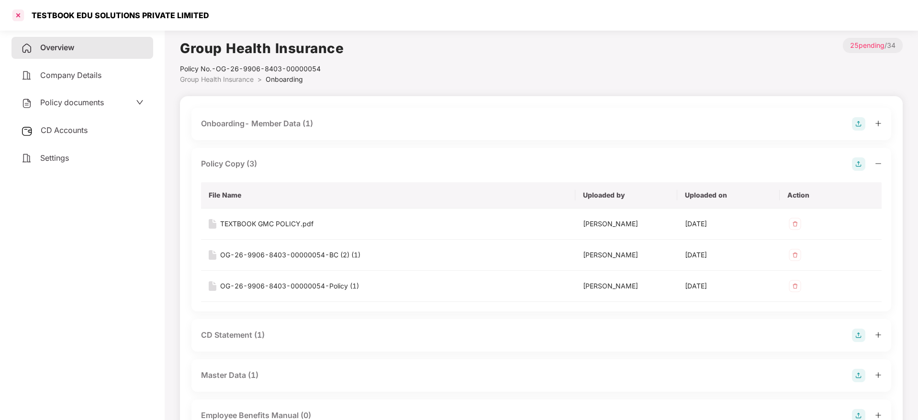
click at [20, 15] on div at bounding box center [18, 15] width 15 height 15
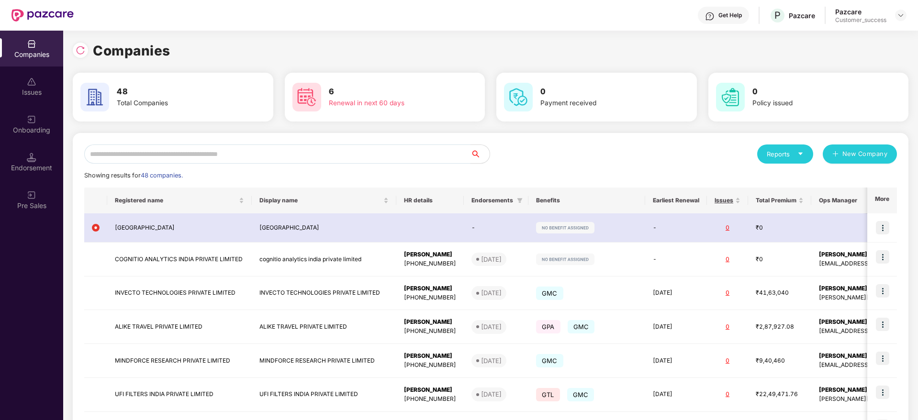
click at [197, 156] on input "text" at bounding box center [277, 153] width 386 height 19
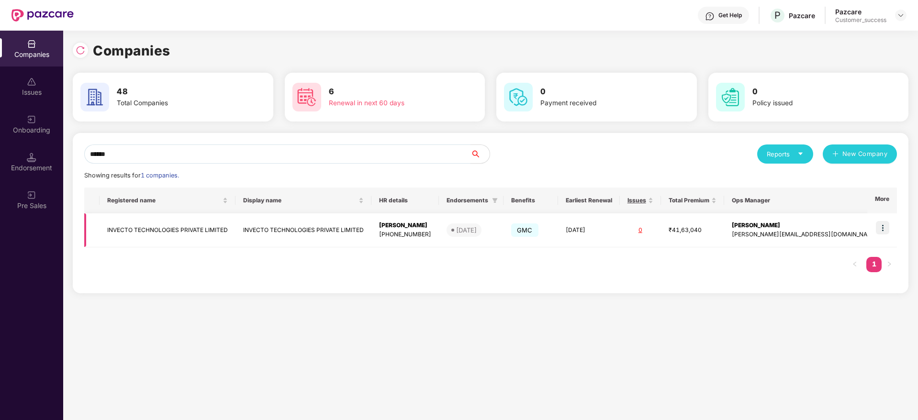
type input "******"
click at [886, 225] on img at bounding box center [882, 227] width 13 height 13
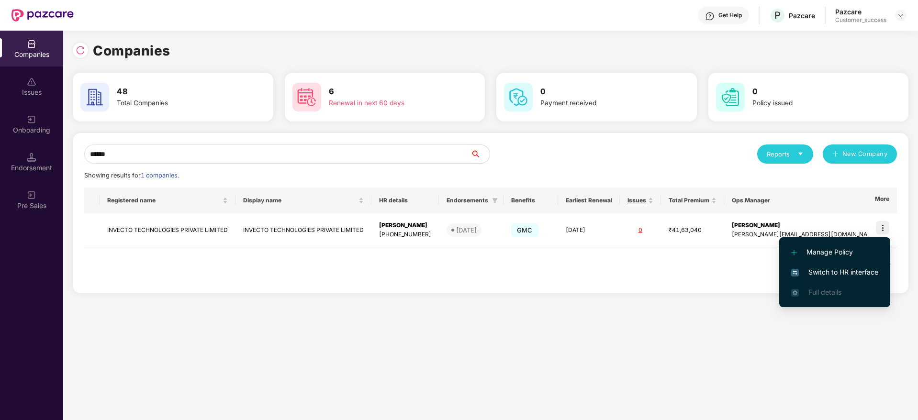
click at [820, 275] on span "Switch to HR interface" at bounding box center [834, 272] width 87 height 11
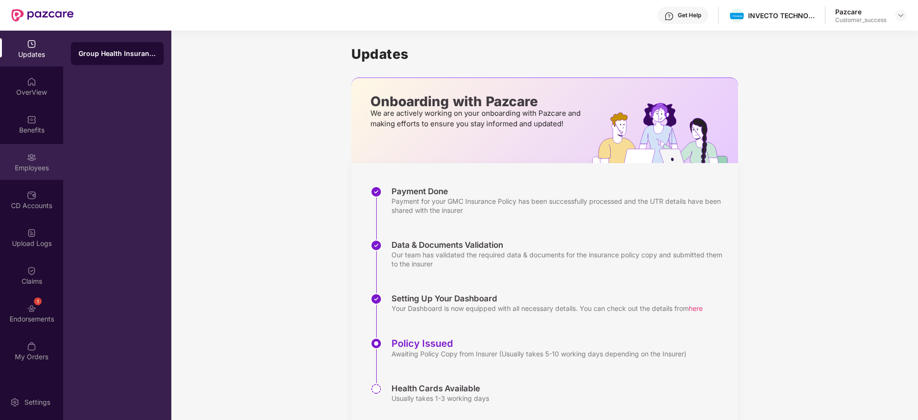
click at [26, 171] on div "Employees" at bounding box center [31, 168] width 63 height 10
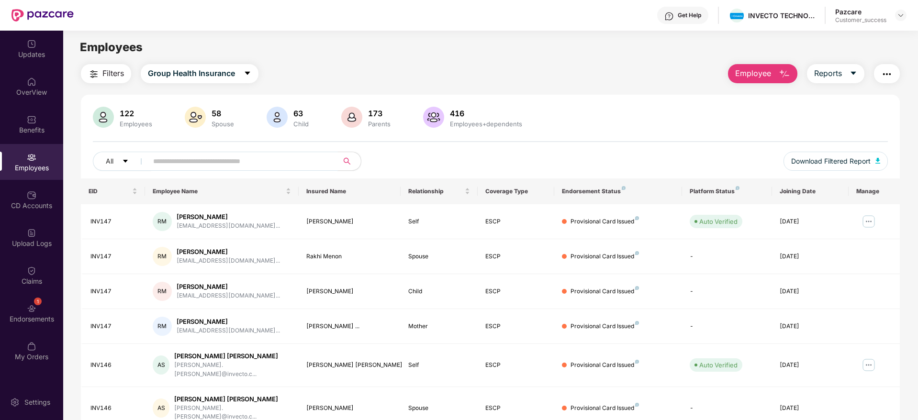
click at [263, 158] on input "text" at bounding box center [239, 161] width 172 height 14
paste input "******"
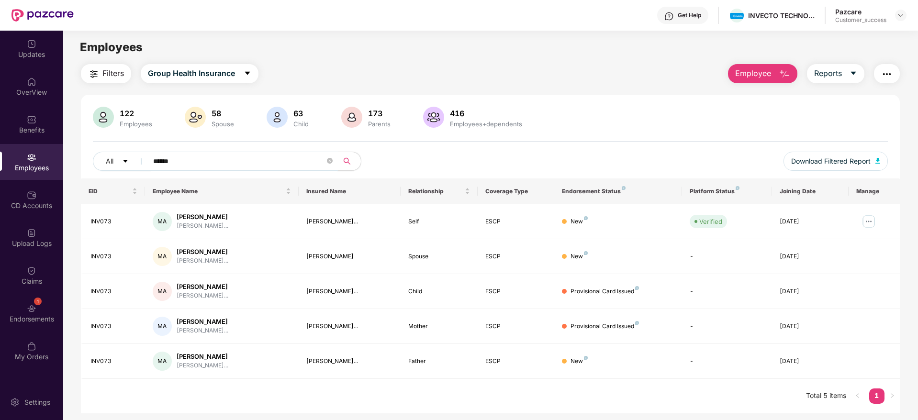
type input "******"
click at [330, 160] on icon "close-circle" at bounding box center [330, 161] width 6 height 6
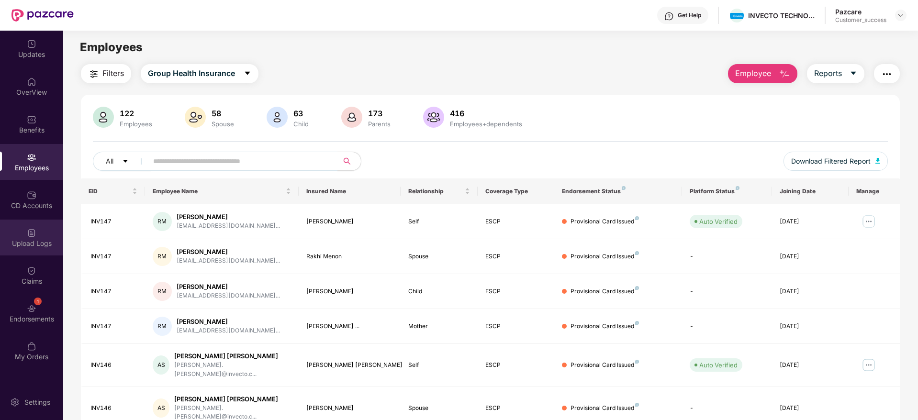
click at [35, 236] on img at bounding box center [32, 233] width 10 height 10
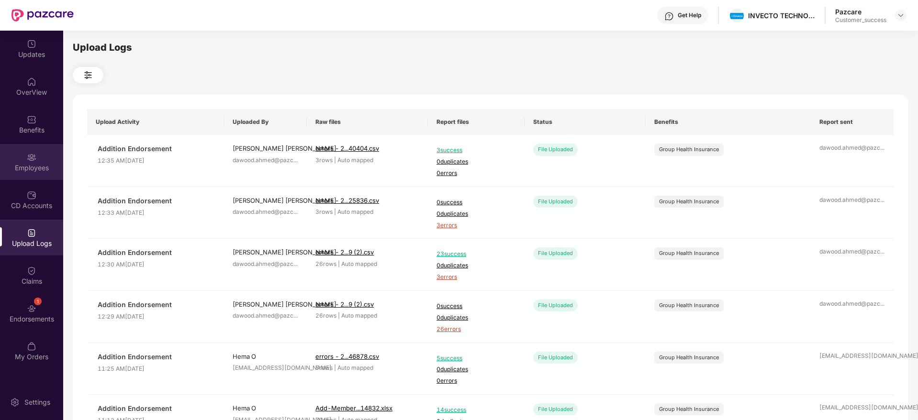
click at [41, 165] on div "Employees" at bounding box center [31, 168] width 63 height 10
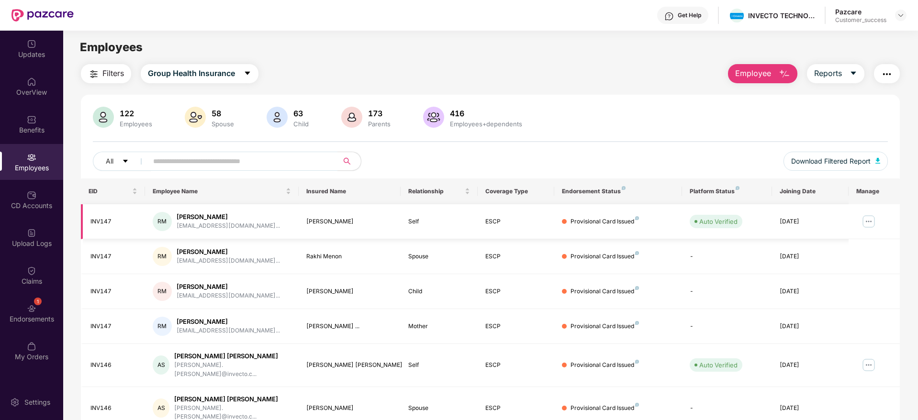
click at [864, 227] on img at bounding box center [868, 221] width 15 height 15
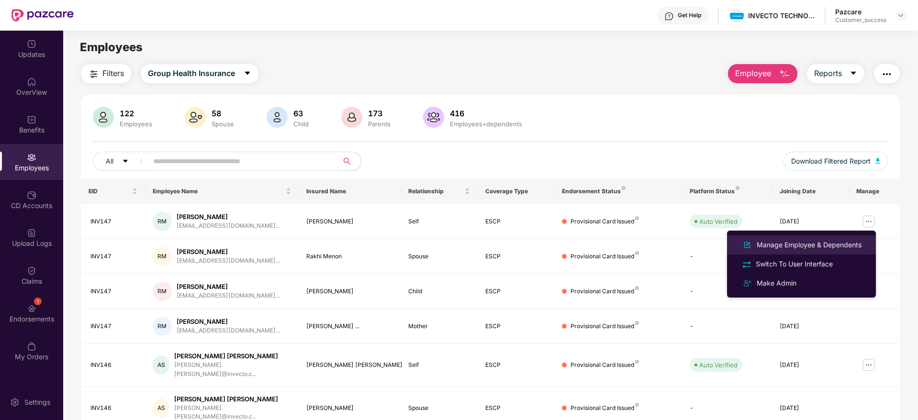
click at [809, 244] on div "Manage Employee & Dependents" at bounding box center [809, 245] width 109 height 11
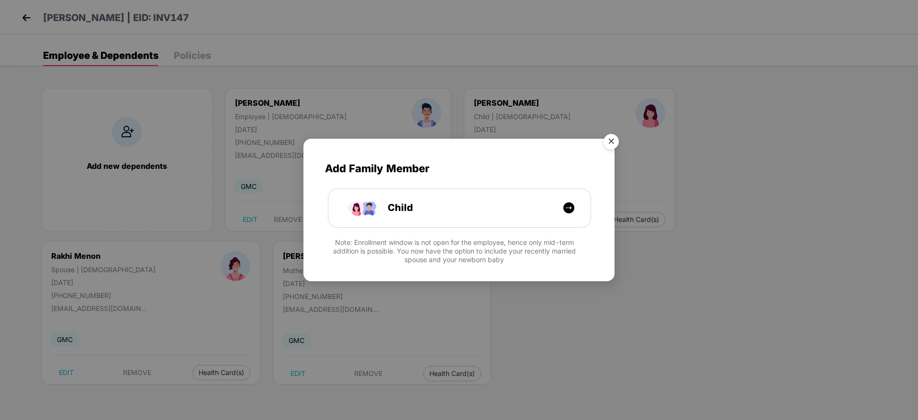
click at [611, 139] on img "Close" at bounding box center [611, 143] width 27 height 27
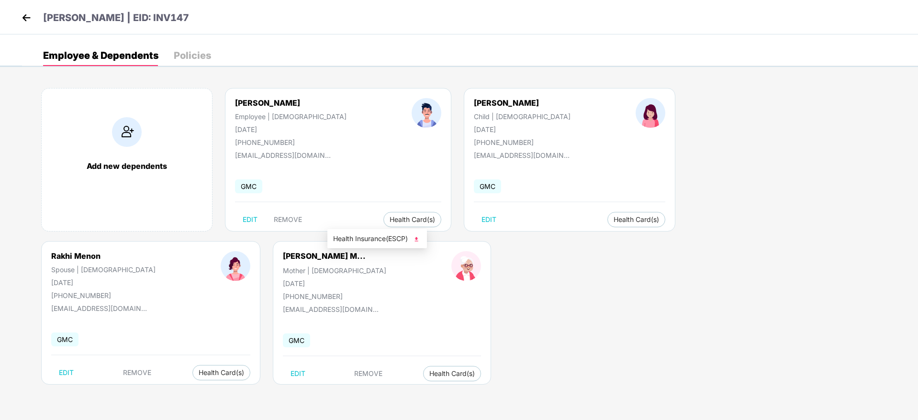
click at [369, 236] on span "Health Insurance(ESCP)" at bounding box center [377, 238] width 88 height 11
click at [32, 14] on img at bounding box center [26, 18] width 14 height 14
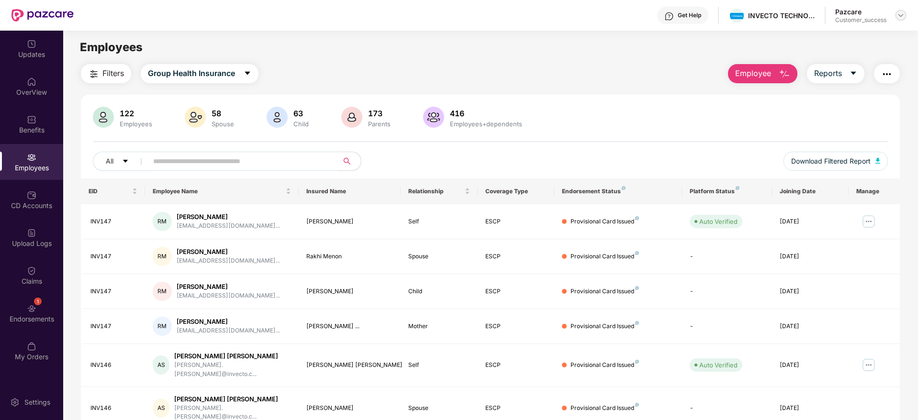
click at [901, 17] on img at bounding box center [901, 15] width 8 height 8
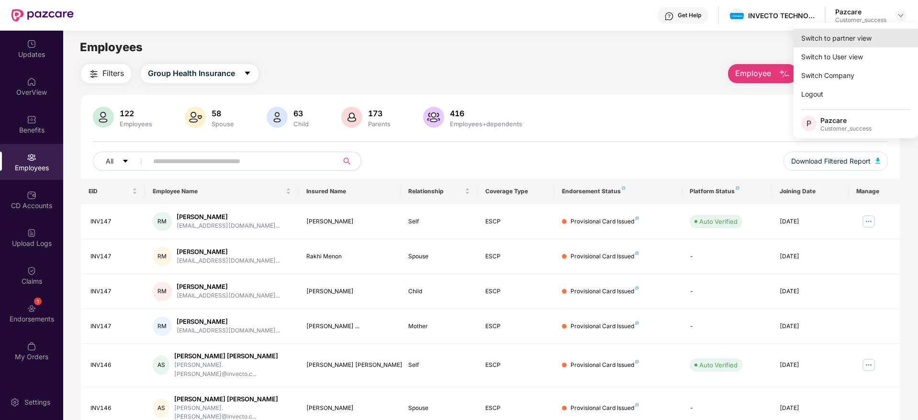
click at [847, 43] on div "Switch to partner view" at bounding box center [855, 38] width 124 height 19
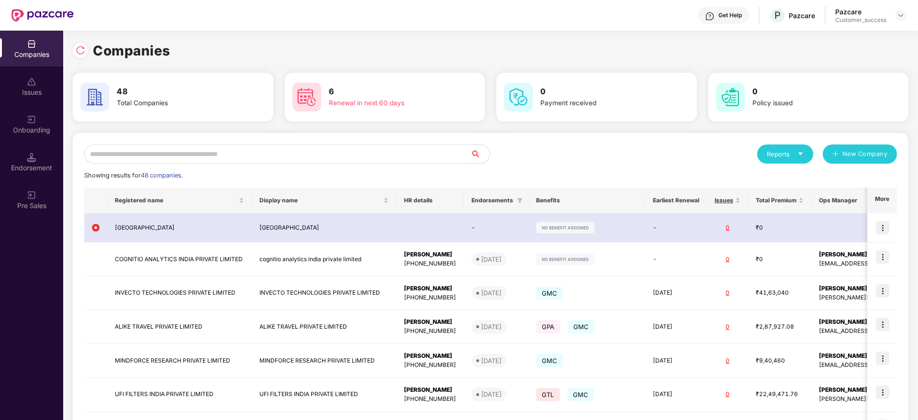
click at [321, 153] on input "text" at bounding box center [277, 153] width 386 height 19
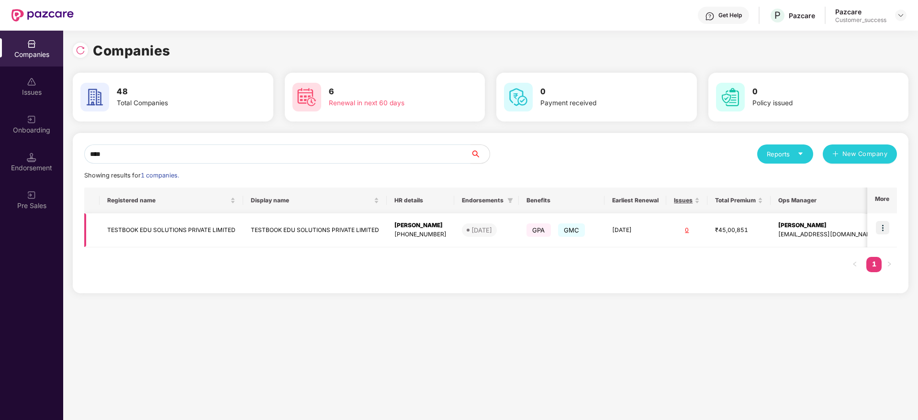
type input "****"
click at [871, 223] on td at bounding box center [882, 230] width 30 height 34
click at [882, 223] on img at bounding box center [882, 227] width 13 height 13
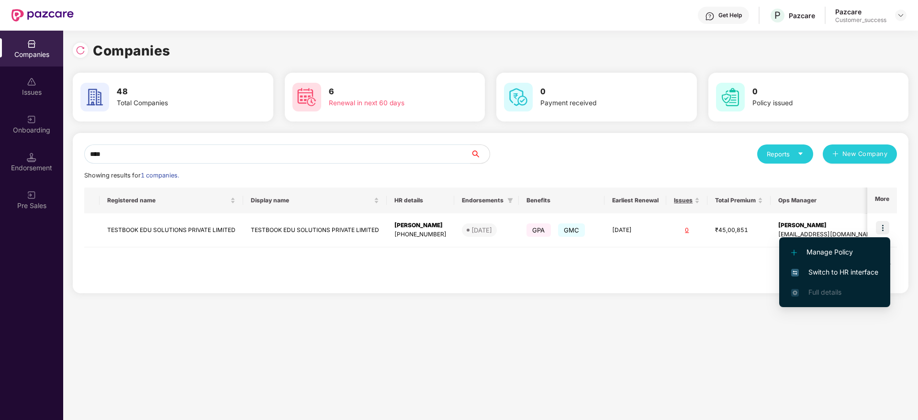
click at [831, 272] on span "Switch to HR interface" at bounding box center [834, 272] width 87 height 11
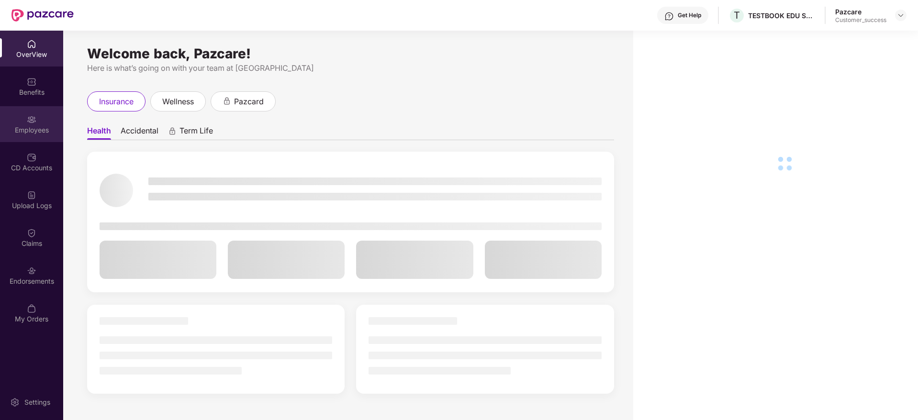
click at [30, 133] on div "Employees" at bounding box center [31, 130] width 63 height 10
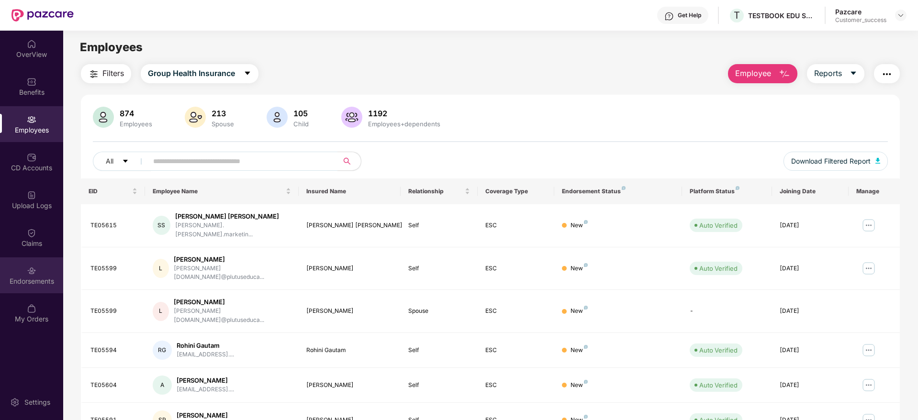
click at [29, 274] on img at bounding box center [32, 271] width 10 height 10
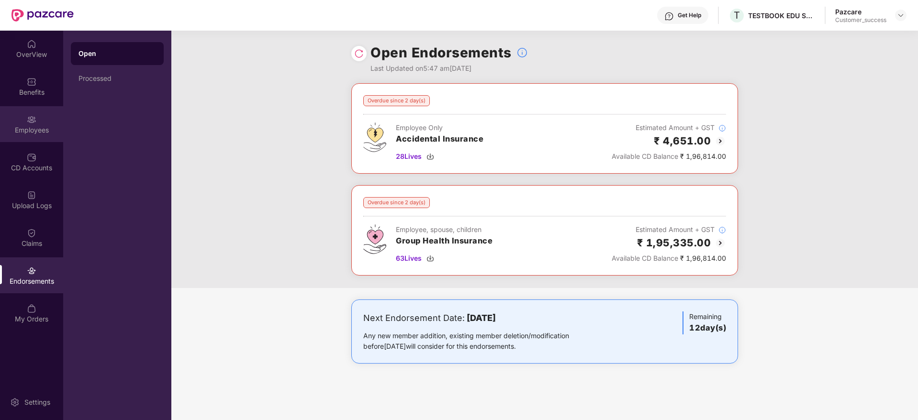
click at [34, 120] on img at bounding box center [32, 120] width 10 height 10
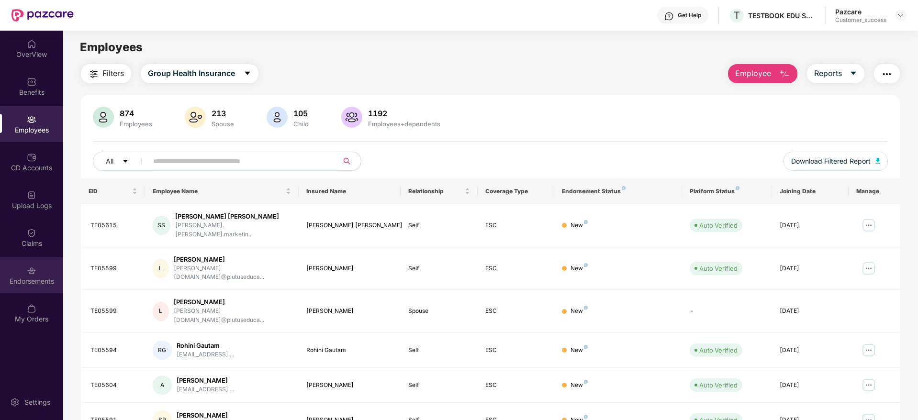
click at [28, 275] on img at bounding box center [32, 271] width 10 height 10
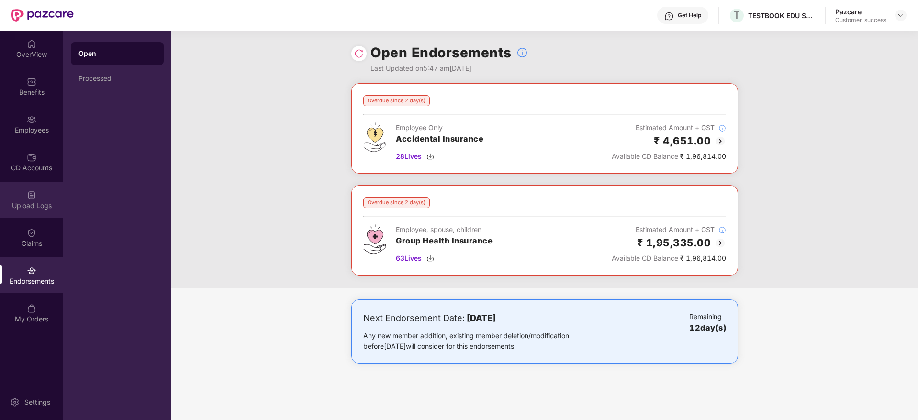
click at [28, 205] on div "Upload Logs" at bounding box center [31, 206] width 63 height 10
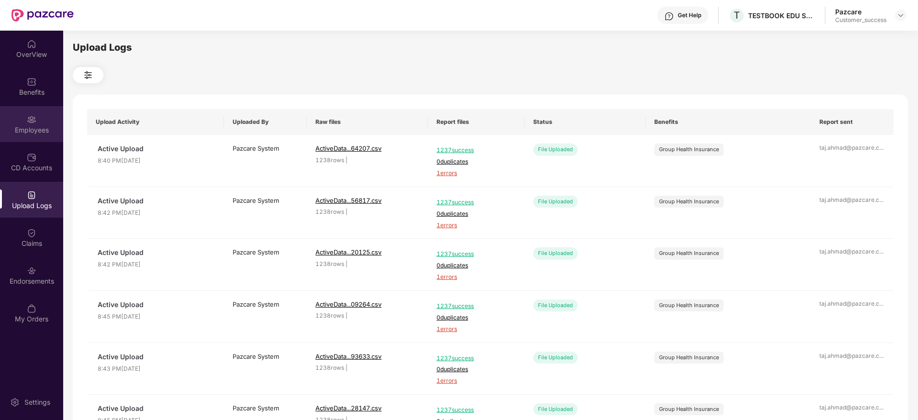
click at [25, 132] on div "Employees" at bounding box center [31, 130] width 63 height 10
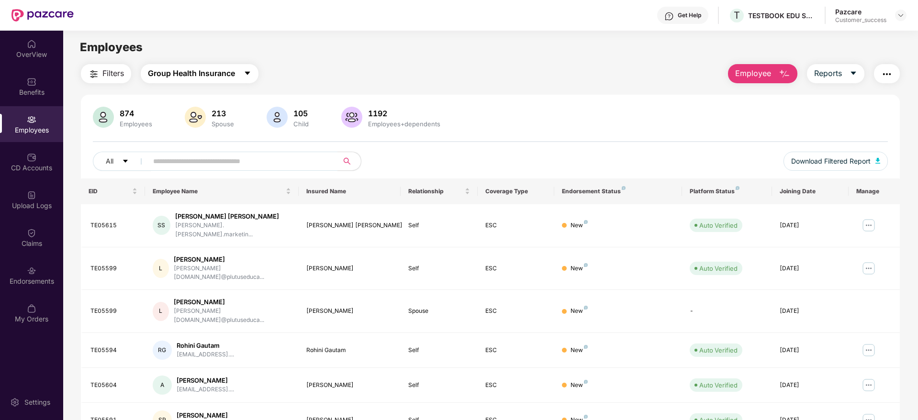
click at [218, 81] on button "Group Health Insurance" at bounding box center [200, 73] width 118 height 19
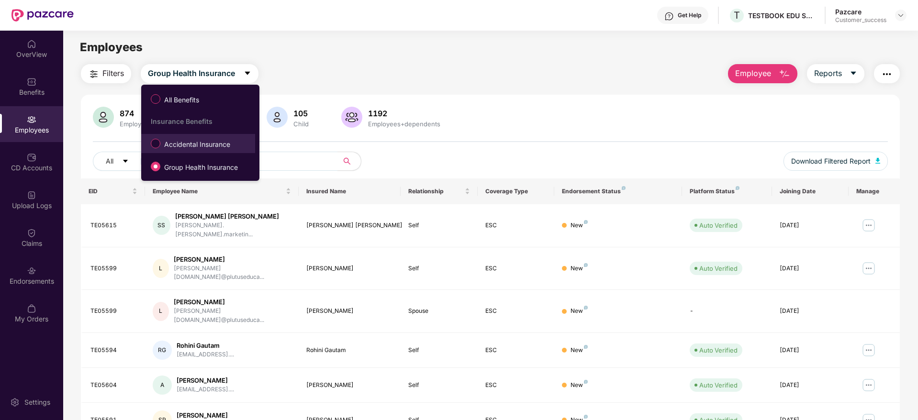
click at [194, 144] on span "Accidental Insurance" at bounding box center [197, 144] width 74 height 11
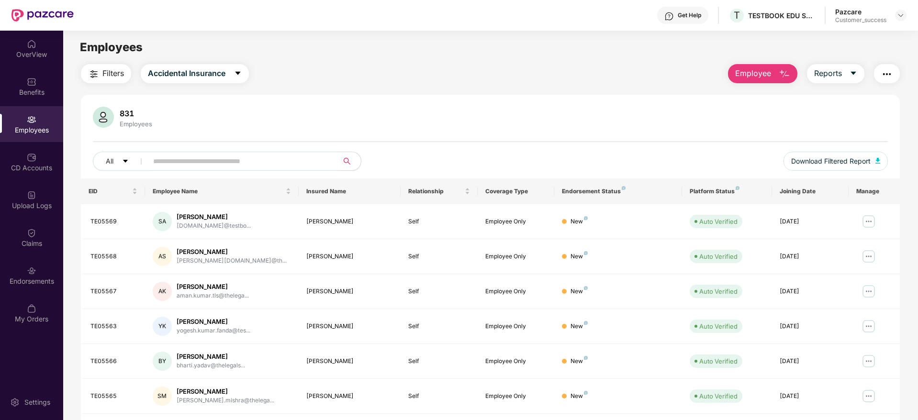
click at [751, 78] on span "Employee" at bounding box center [753, 73] width 36 height 12
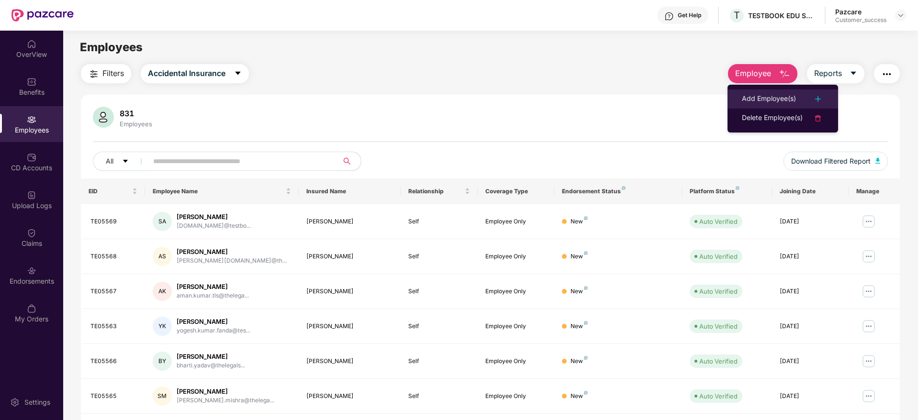
click at [763, 98] on div "Add Employee(s)" at bounding box center [769, 98] width 54 height 11
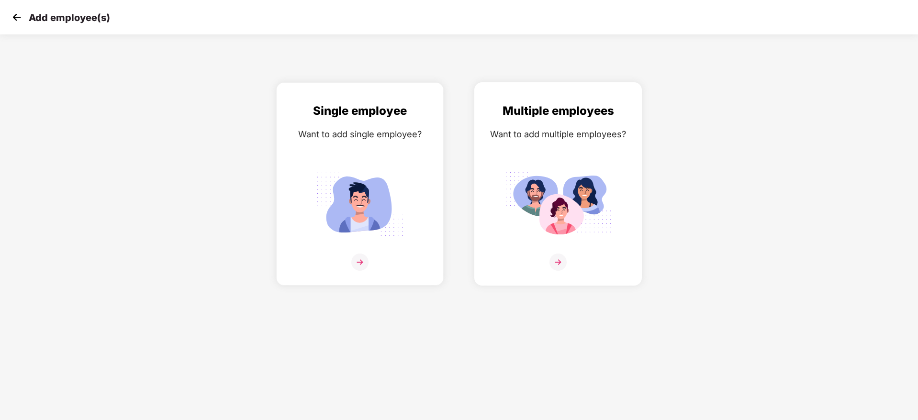
click at [564, 255] on img at bounding box center [557, 262] width 17 height 17
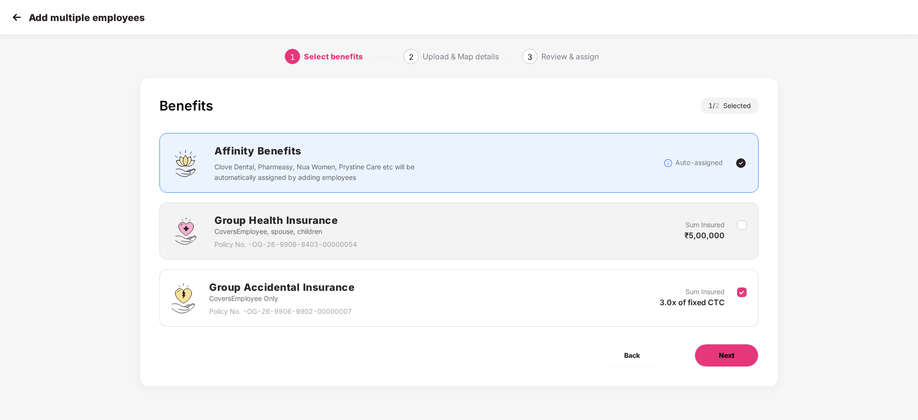
click at [731, 356] on span "Next" at bounding box center [726, 355] width 15 height 11
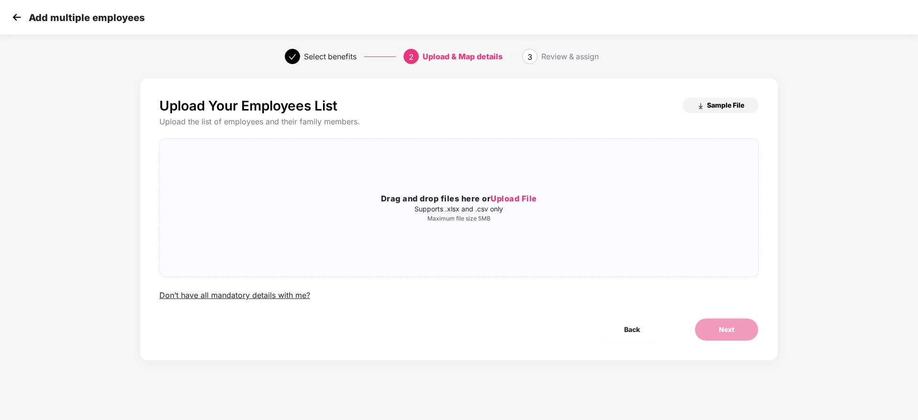
click at [720, 105] on span "Sample File" at bounding box center [725, 104] width 37 height 9
click at [530, 200] on span "Upload File" at bounding box center [513, 199] width 46 height 10
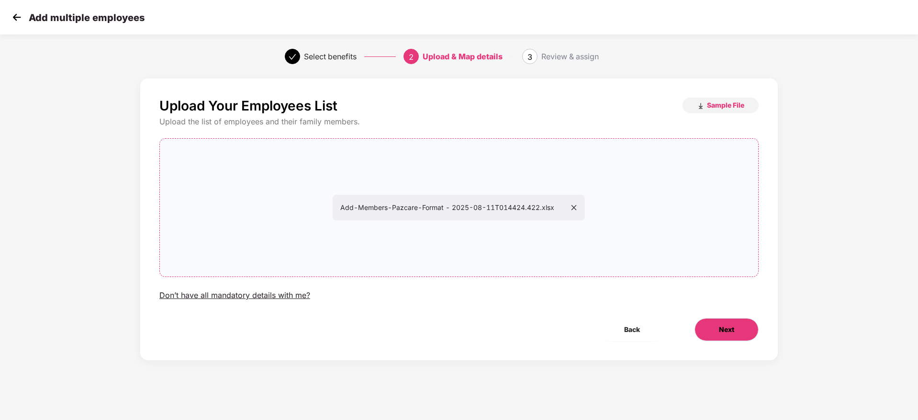
click at [726, 332] on span "Next" at bounding box center [726, 329] width 15 height 11
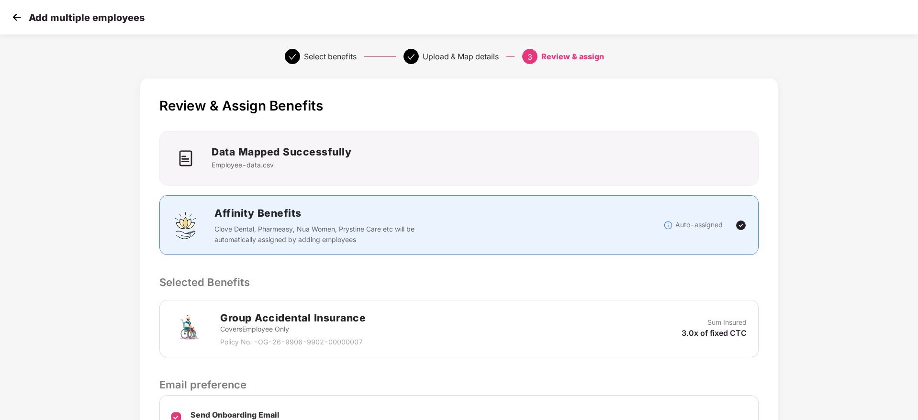
click at [679, 281] on p "Selected Benefits" at bounding box center [458, 282] width 599 height 16
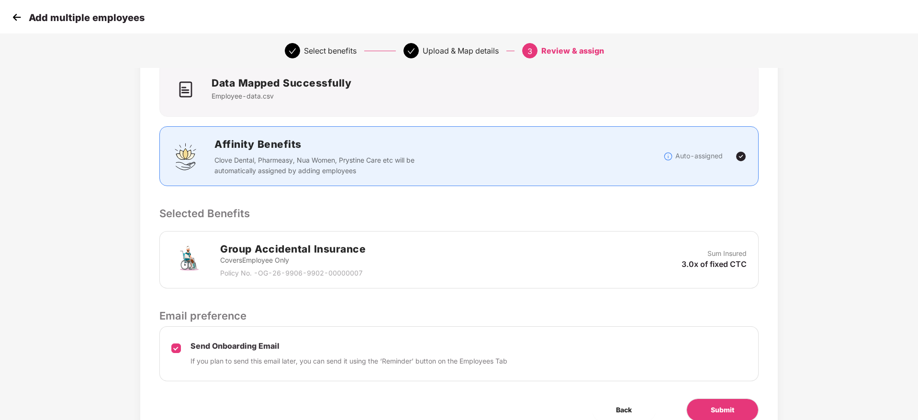
scroll to position [113, 0]
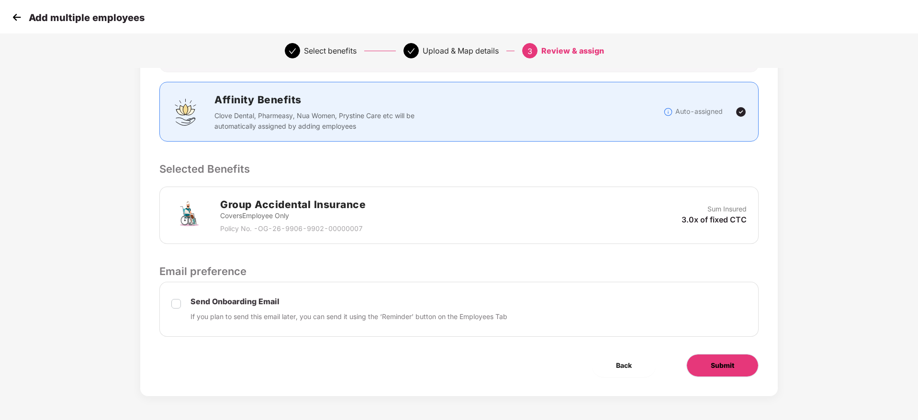
click at [714, 361] on span "Submit" at bounding box center [721, 365] width 23 height 11
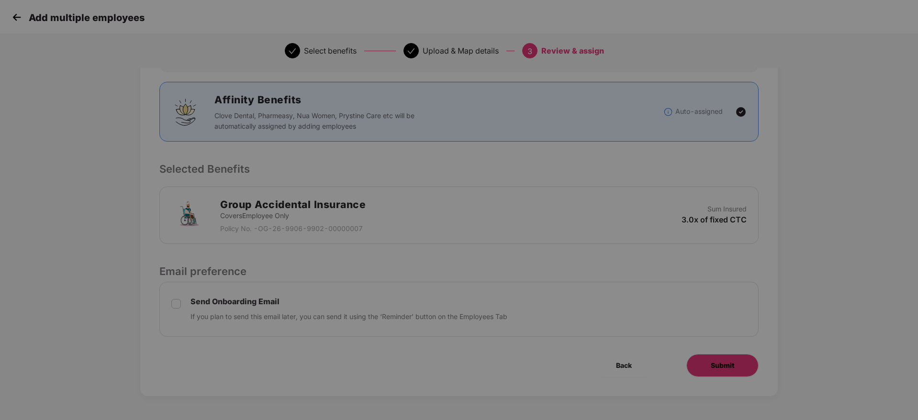
scroll to position [0, 0]
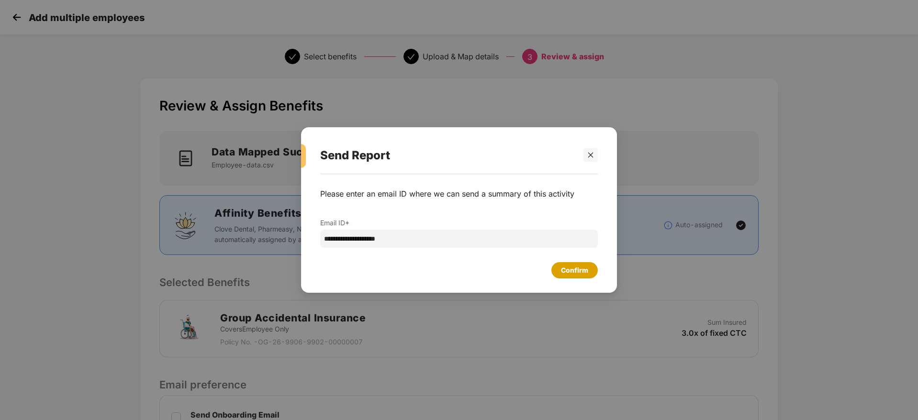
click at [555, 267] on div "Confirm" at bounding box center [574, 270] width 46 height 16
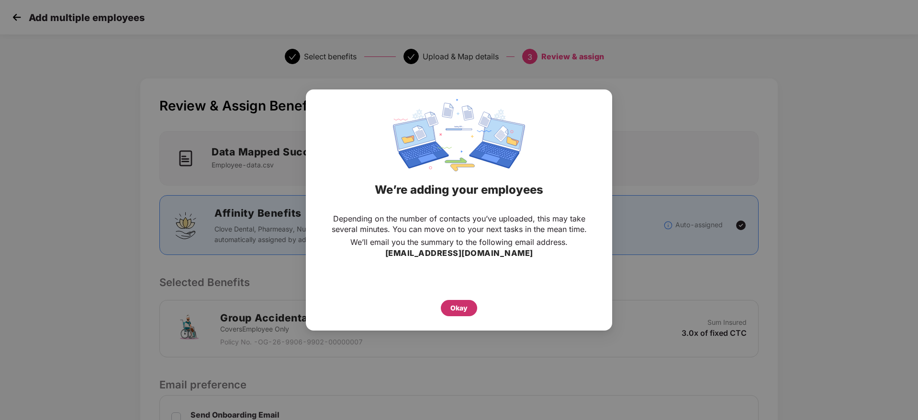
click at [466, 305] on div "Okay" at bounding box center [458, 308] width 17 height 11
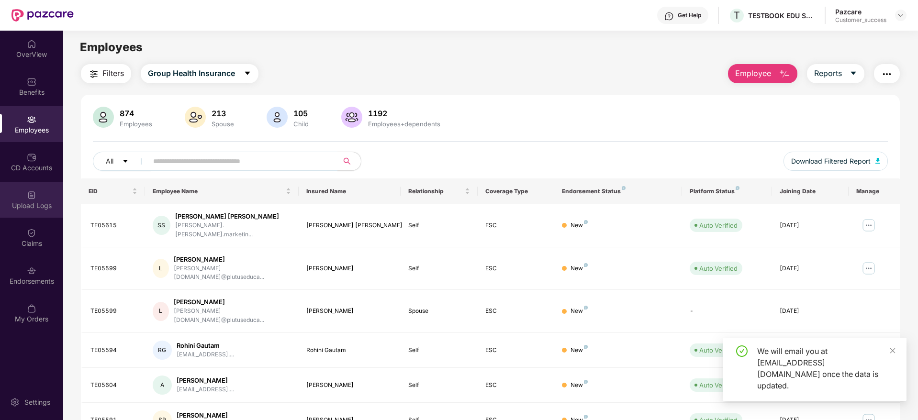
click at [25, 206] on div "Upload Logs" at bounding box center [31, 206] width 63 height 10
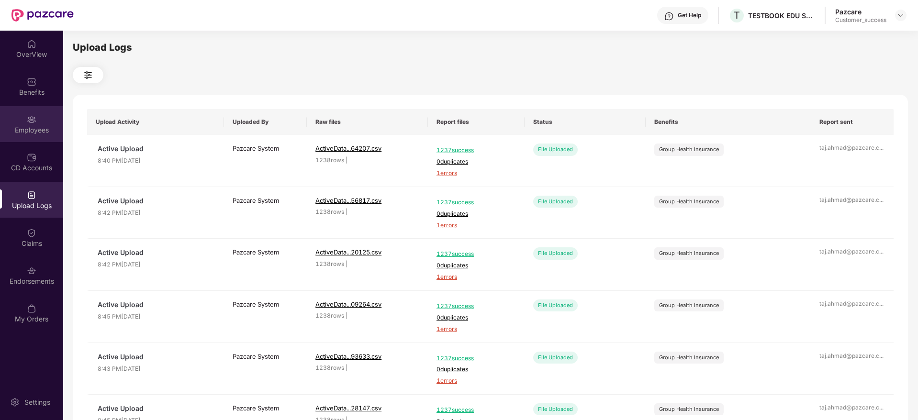
click at [28, 123] on img at bounding box center [32, 120] width 10 height 10
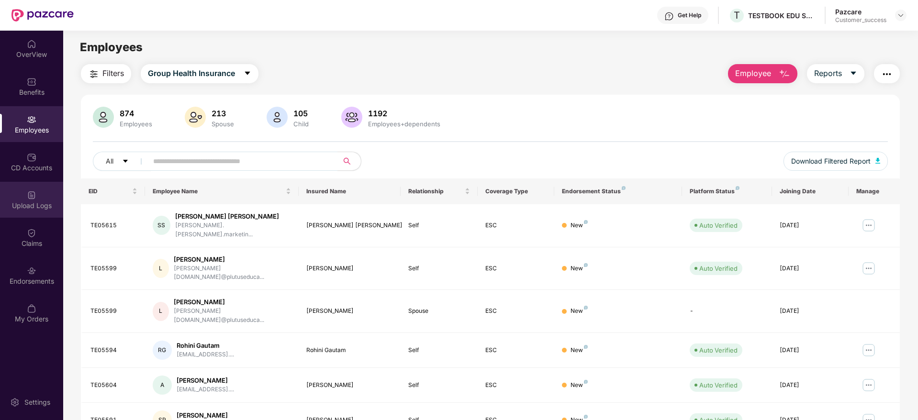
click at [29, 197] on img at bounding box center [32, 195] width 10 height 10
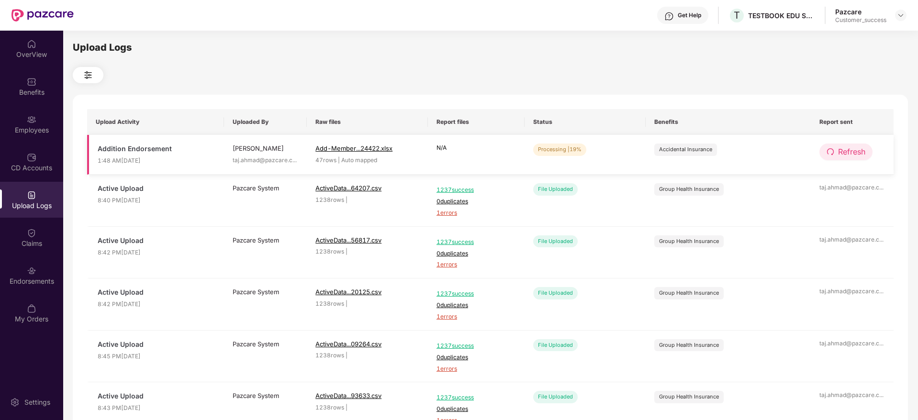
click at [848, 150] on span "Refresh" at bounding box center [851, 152] width 27 height 12
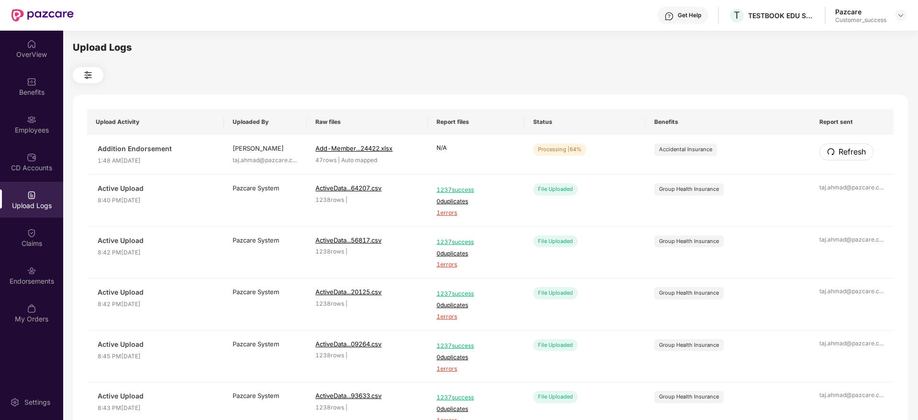
click at [848, 150] on span "Refresh" at bounding box center [851, 152] width 27 height 12
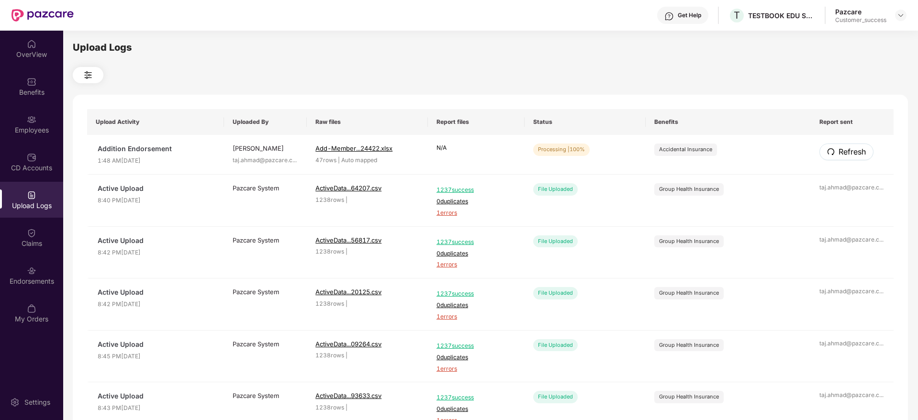
click at [848, 150] on span "Refresh" at bounding box center [851, 152] width 27 height 12
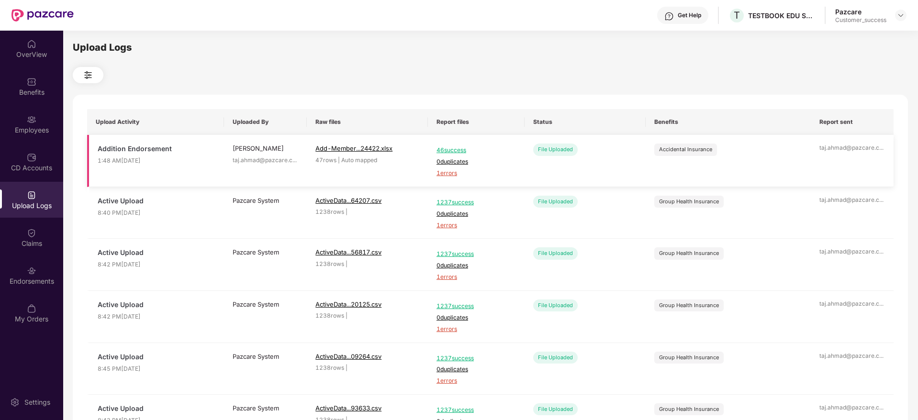
click at [441, 171] on span "1 errors" at bounding box center [475, 173] width 79 height 9
click at [47, 127] on div "Employees" at bounding box center [31, 130] width 63 height 10
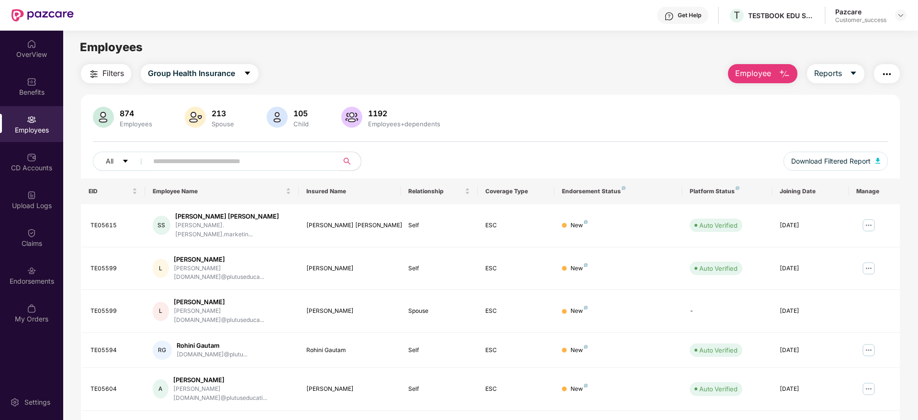
click at [161, 166] on input "text" at bounding box center [239, 161] width 172 height 14
paste input "*******"
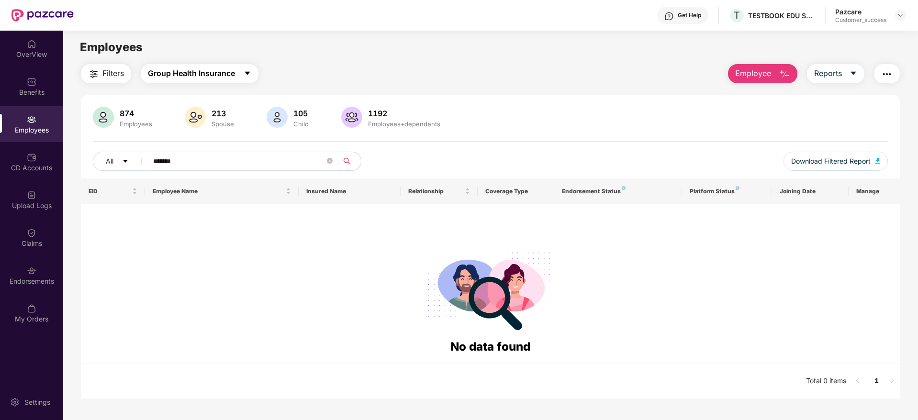
click at [212, 76] on span "Group Health Insurance" at bounding box center [191, 73] width 87 height 12
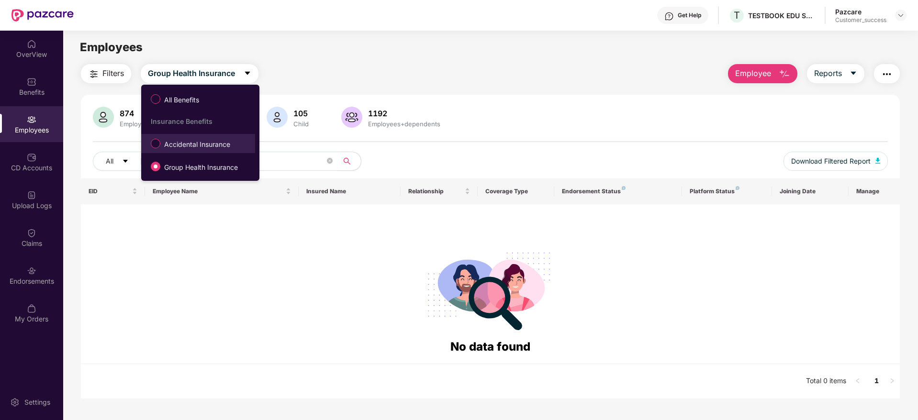
click at [187, 146] on span "Accidental Insurance" at bounding box center [197, 144] width 74 height 11
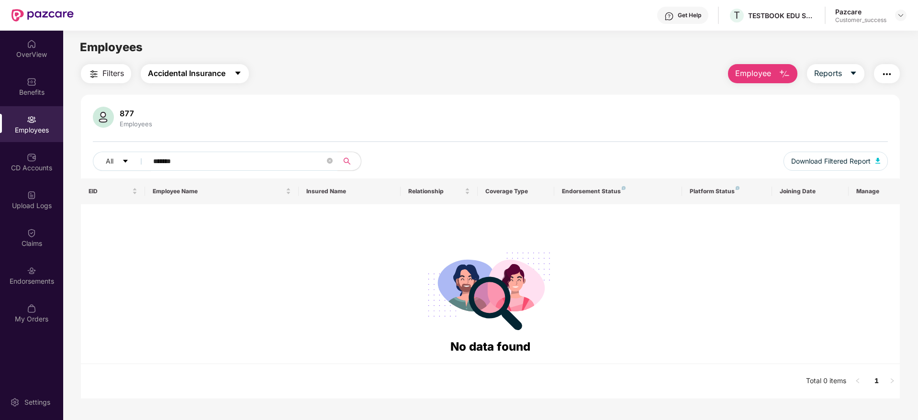
click at [194, 72] on span "Accidental Insurance" at bounding box center [187, 73] width 78 height 12
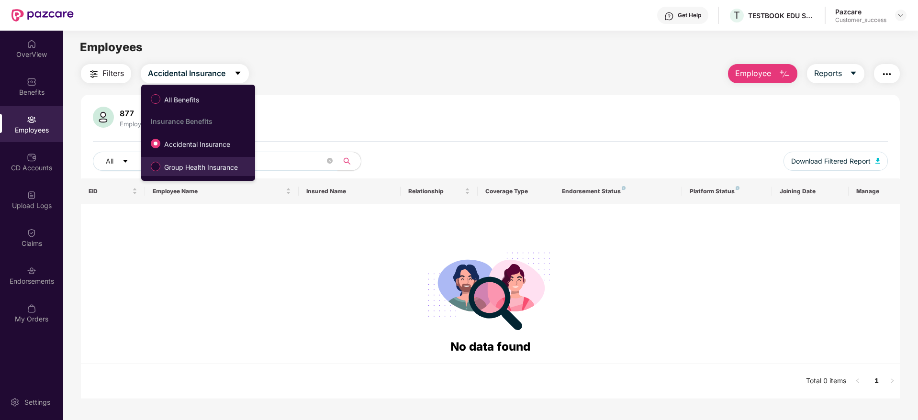
click at [170, 165] on span "Group Health Insurance" at bounding box center [200, 167] width 81 height 11
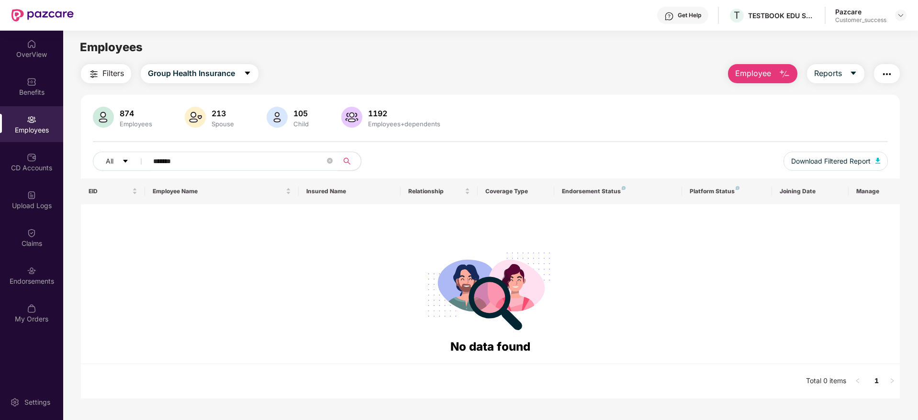
click at [195, 164] on input "*******" at bounding box center [239, 161] width 172 height 14
drag, startPoint x: 192, startPoint y: 158, endPoint x: 125, endPoint y: 162, distance: 66.6
click at [125, 162] on div "All *******" at bounding box center [325, 161] width 464 height 19
paste input "text"
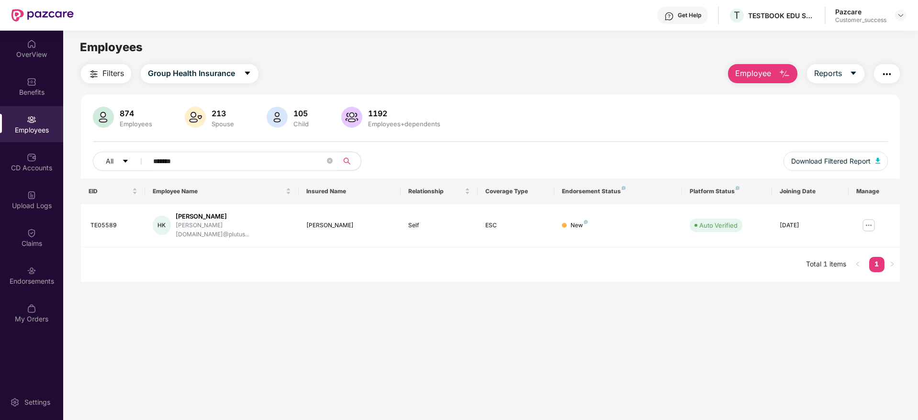
type input "*******"
click at [769, 72] on span "Employee" at bounding box center [753, 73] width 36 height 12
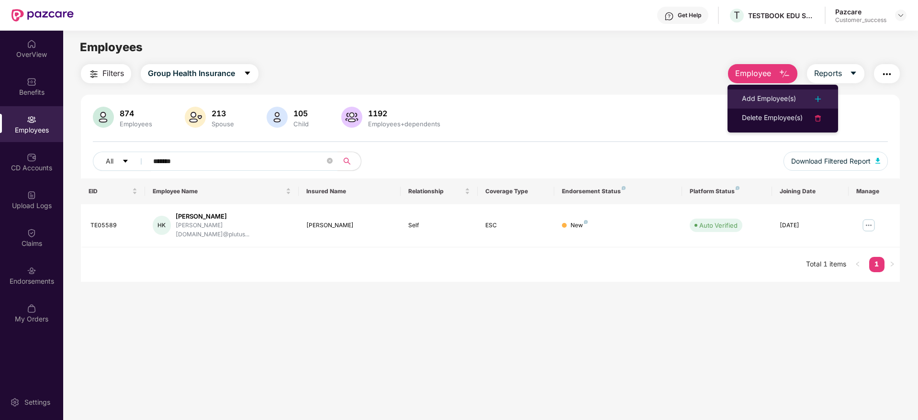
click at [771, 101] on div "Add Employee(s)" at bounding box center [769, 98] width 54 height 11
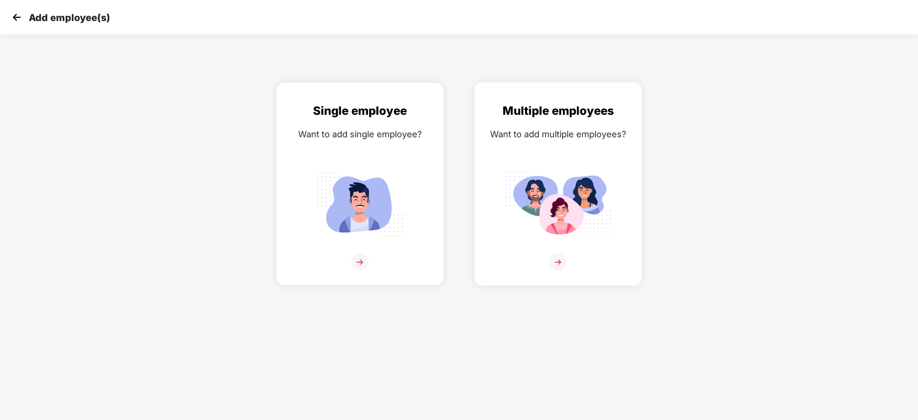
click at [560, 259] on img at bounding box center [557, 262] width 17 height 17
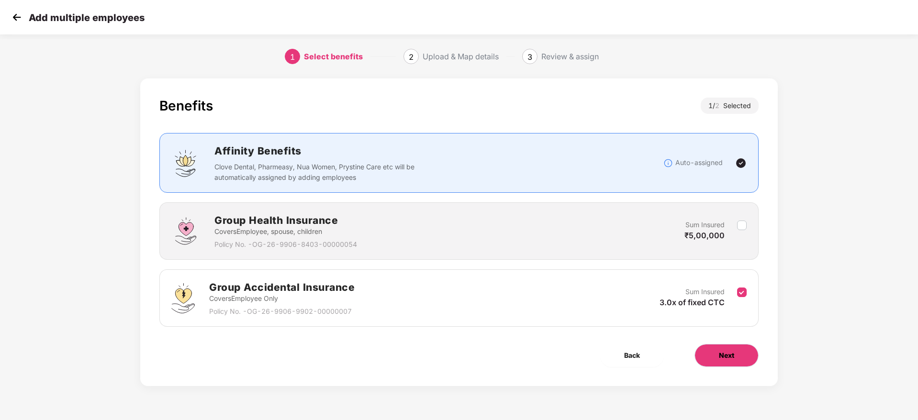
click at [719, 362] on button "Next" at bounding box center [726, 355] width 64 height 23
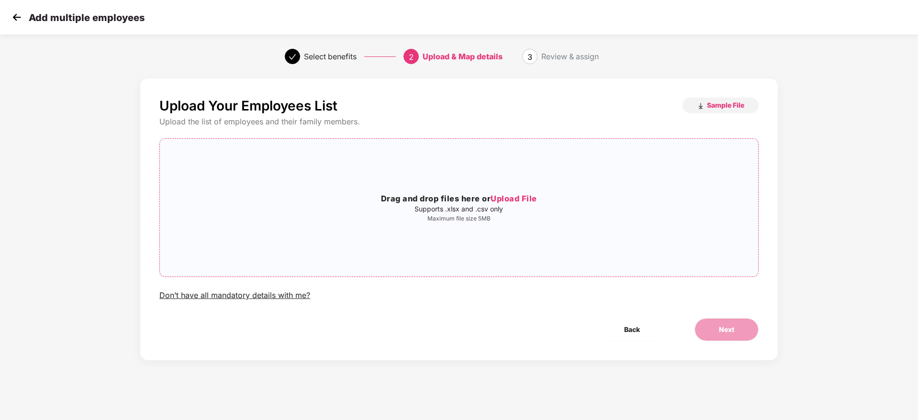
click at [516, 197] on span "Upload File" at bounding box center [513, 199] width 46 height 10
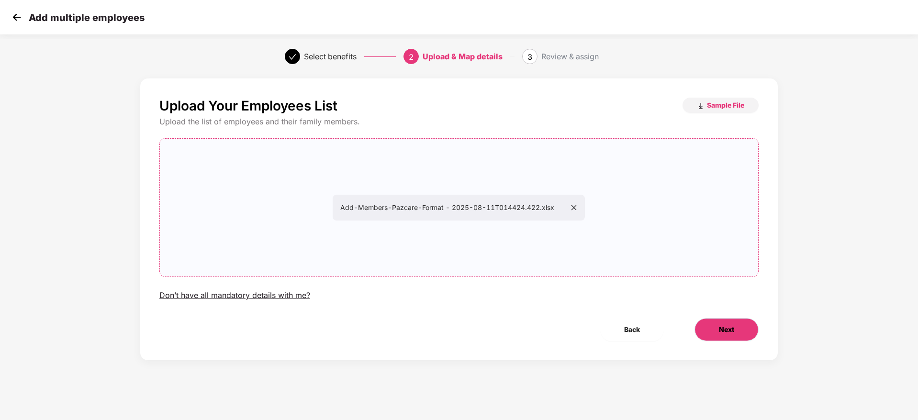
click at [728, 335] on button "Next" at bounding box center [726, 329] width 64 height 23
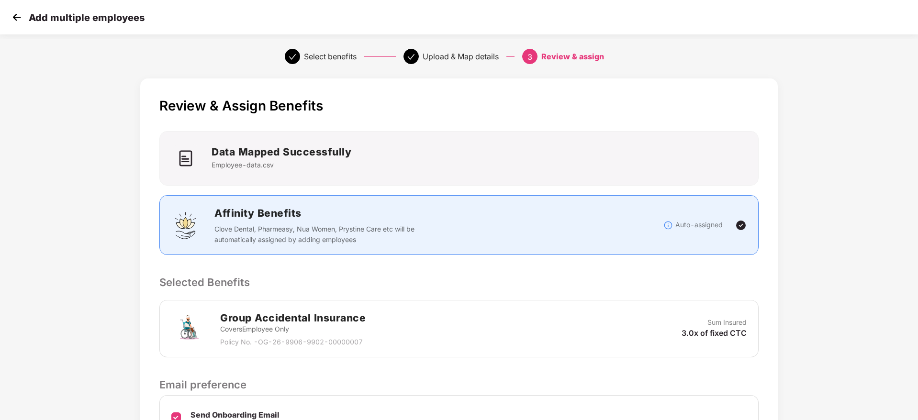
click at [654, 278] on p "Selected Benefits" at bounding box center [458, 282] width 599 height 16
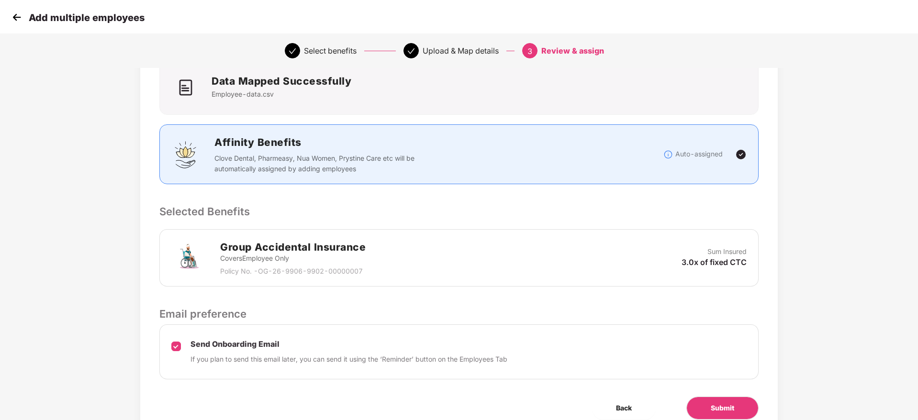
scroll to position [113, 0]
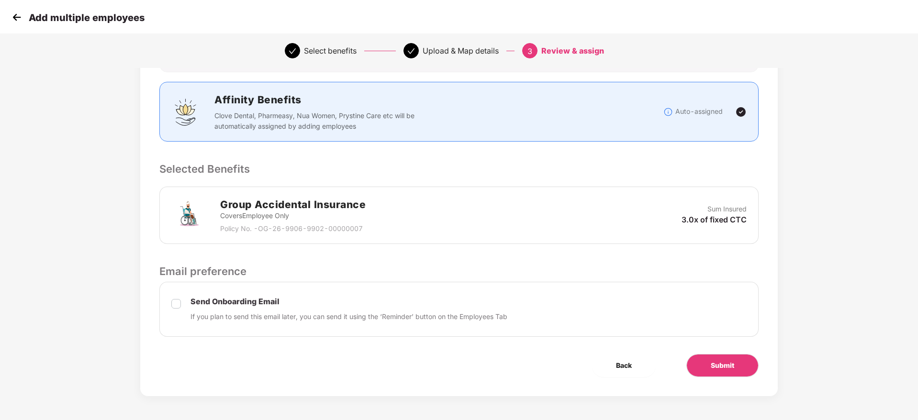
click at [22, 13] on img at bounding box center [17, 17] width 14 height 14
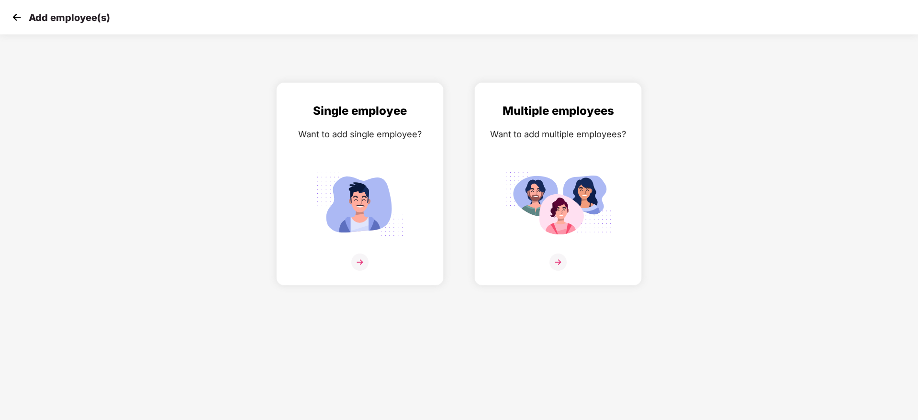
click at [22, 13] on img at bounding box center [17, 17] width 14 height 14
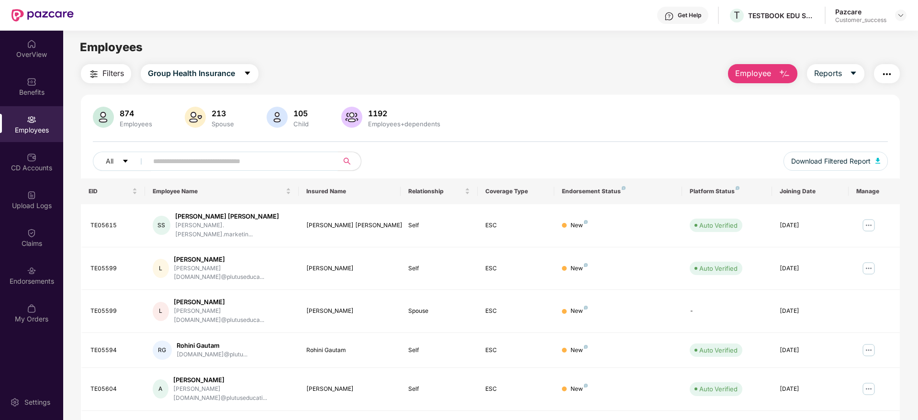
click at [212, 159] on input "text" at bounding box center [239, 161] width 172 height 14
paste input "*******"
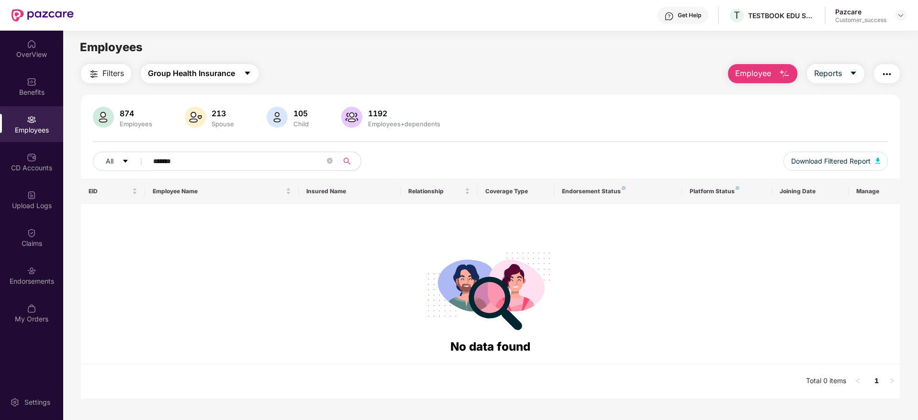
click at [203, 74] on span "Group Health Insurance" at bounding box center [191, 73] width 87 height 12
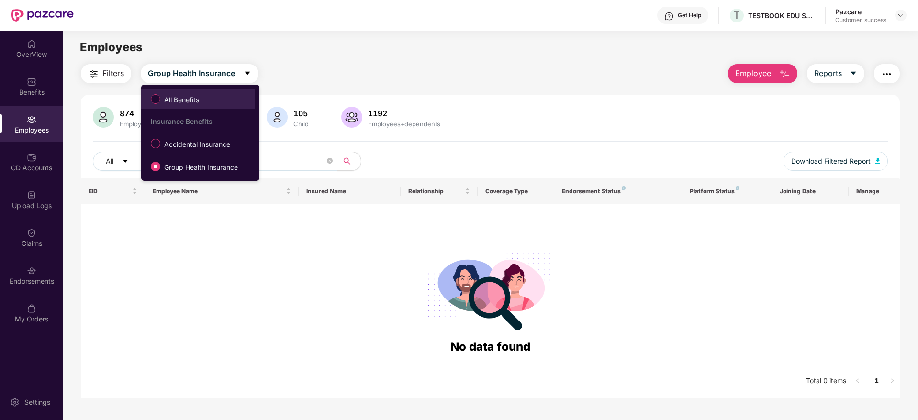
click at [200, 99] on span "All Benefits" at bounding box center [181, 100] width 43 height 11
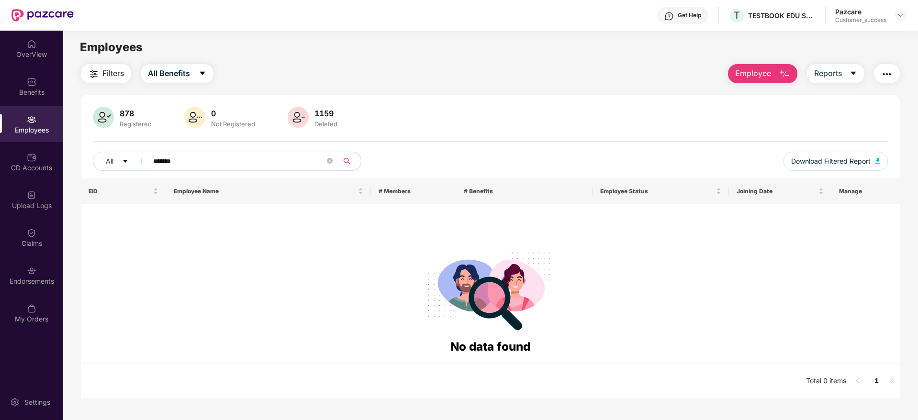
click at [209, 161] on input "*******" at bounding box center [239, 161] width 172 height 14
type input "*"
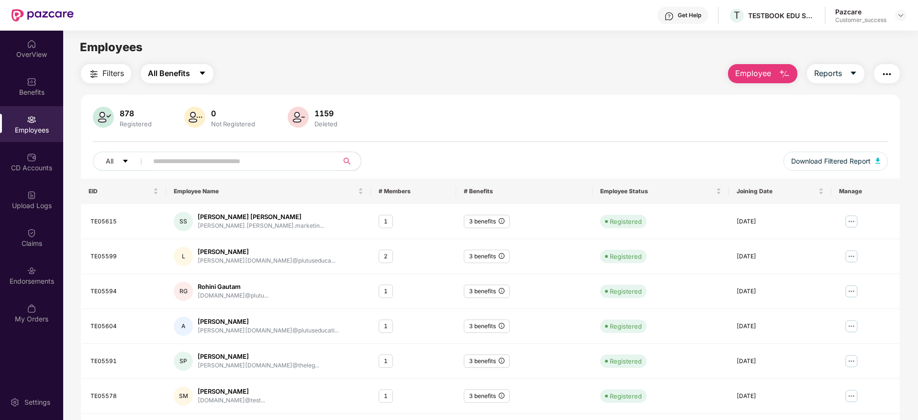
click at [160, 74] on span "All Benefits" at bounding box center [169, 73] width 42 height 12
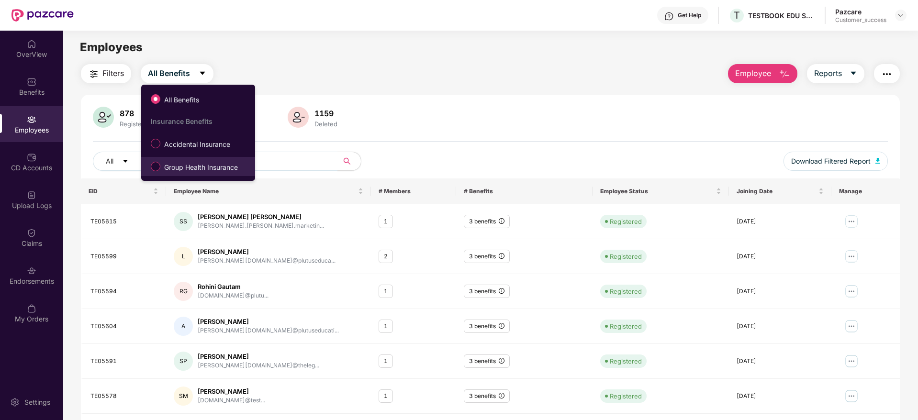
click at [173, 165] on span "Group Health Insurance" at bounding box center [200, 167] width 81 height 11
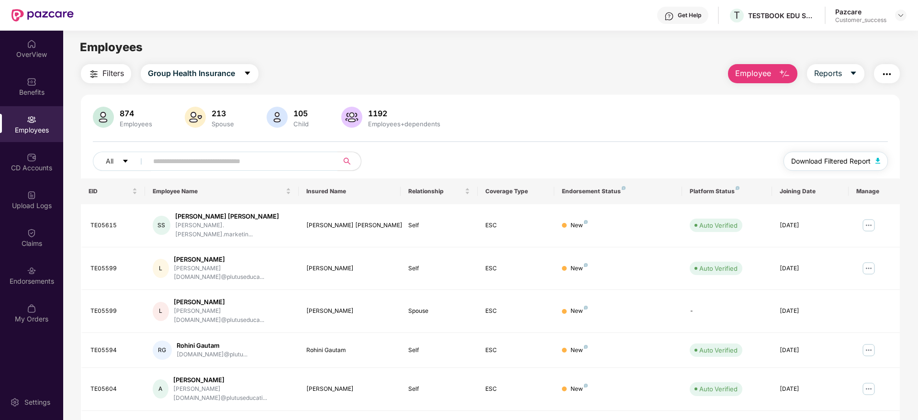
click at [812, 159] on span "Download Filtered Report" at bounding box center [830, 161] width 79 height 11
click at [33, 272] on img at bounding box center [32, 271] width 10 height 10
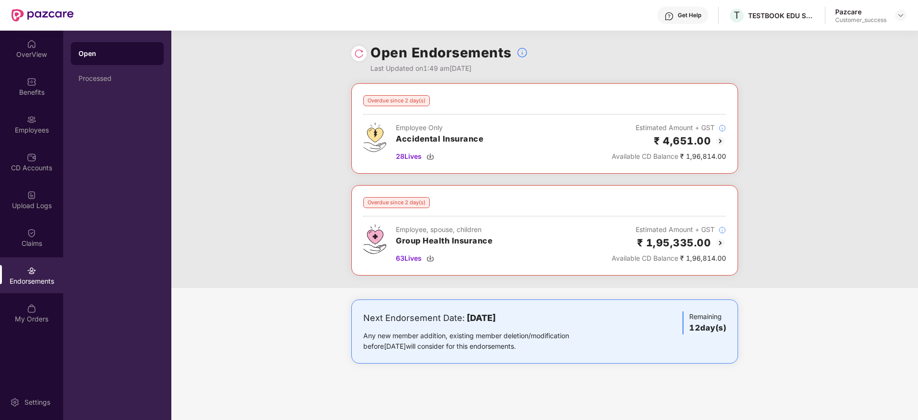
click at [353, 51] on div at bounding box center [358, 53] width 15 height 15
click at [358, 53] on img at bounding box center [359, 54] width 10 height 10
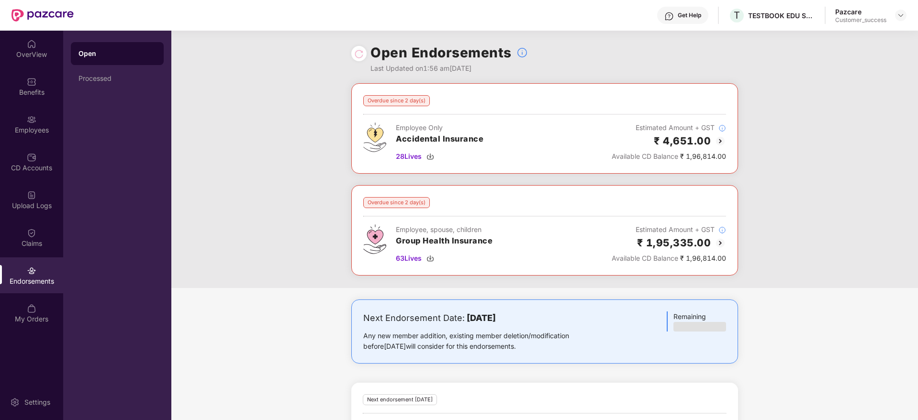
click at [864, 139] on div "Overdue since 2 day(s) Employee Only Accidental Insurance 28 Lives Estimated Am…" at bounding box center [544, 185] width 746 height 205
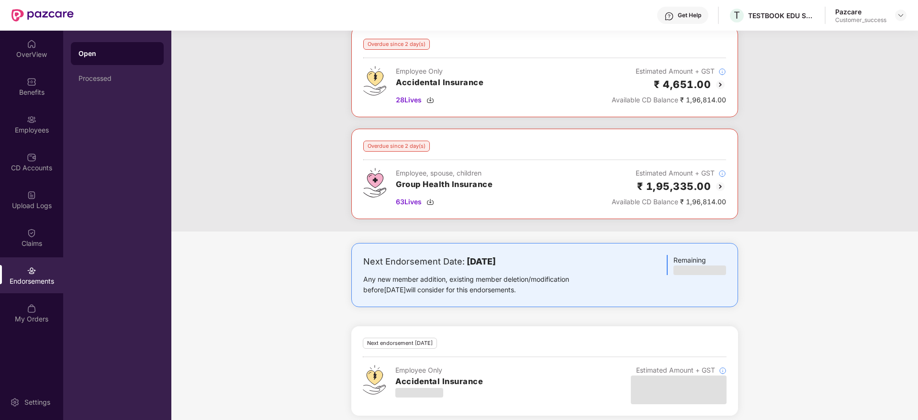
scroll to position [64, 0]
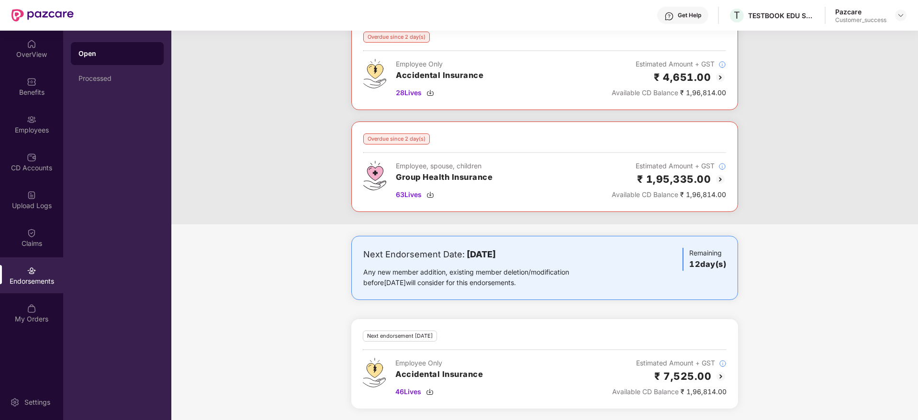
click at [864, 139] on div "Overdue since 2 day(s) Employee Only Accidental Insurance 28 Lives Estimated Am…" at bounding box center [544, 122] width 746 height 205
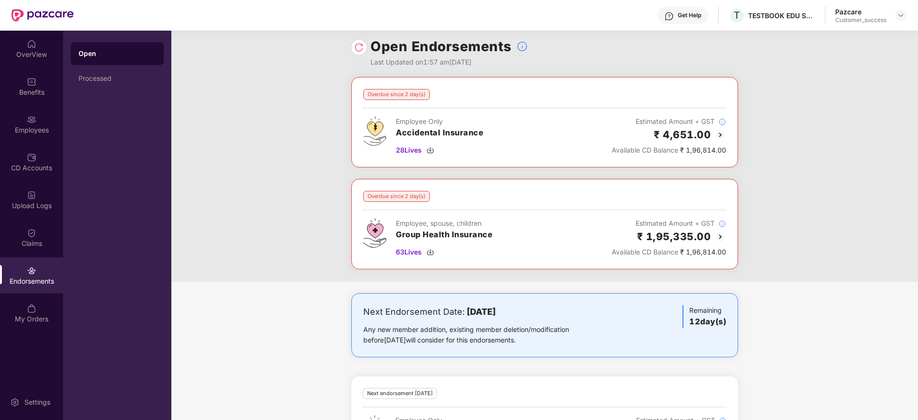
scroll to position [0, 0]
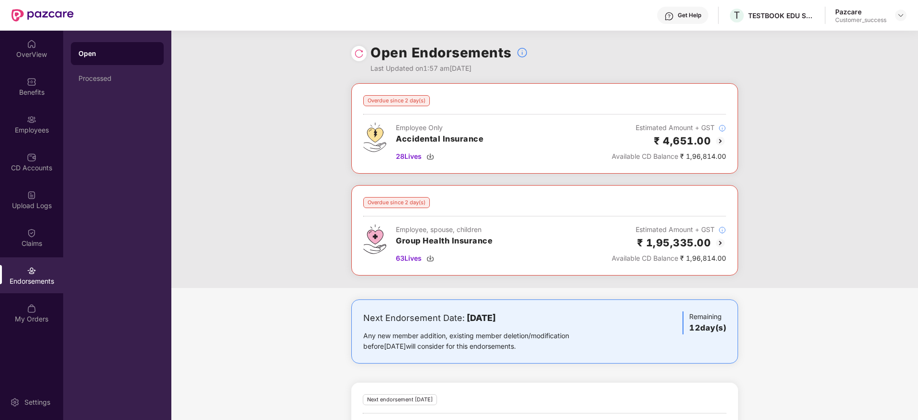
click at [361, 55] on img at bounding box center [359, 54] width 10 height 10
drag, startPoint x: 894, startPoint y: 15, endPoint x: 900, endPoint y: 15, distance: 6.2
click at [900, 15] on div at bounding box center [900, 15] width 11 height 11
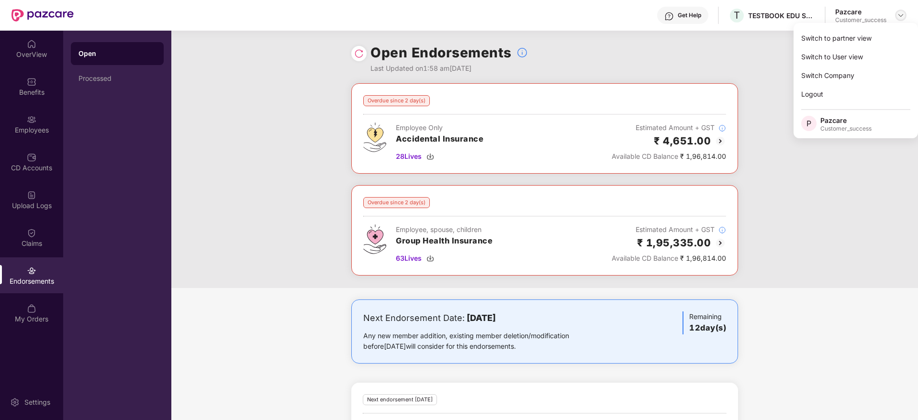
click at [900, 15] on img at bounding box center [901, 15] width 8 height 8
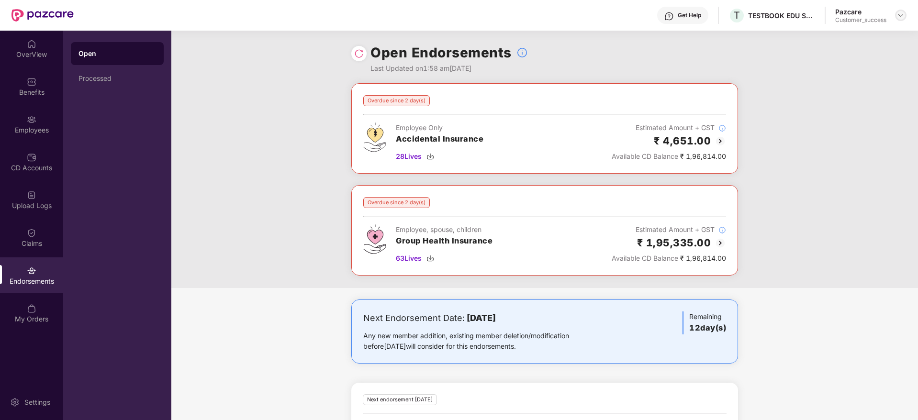
click at [903, 15] on img at bounding box center [901, 15] width 8 height 8
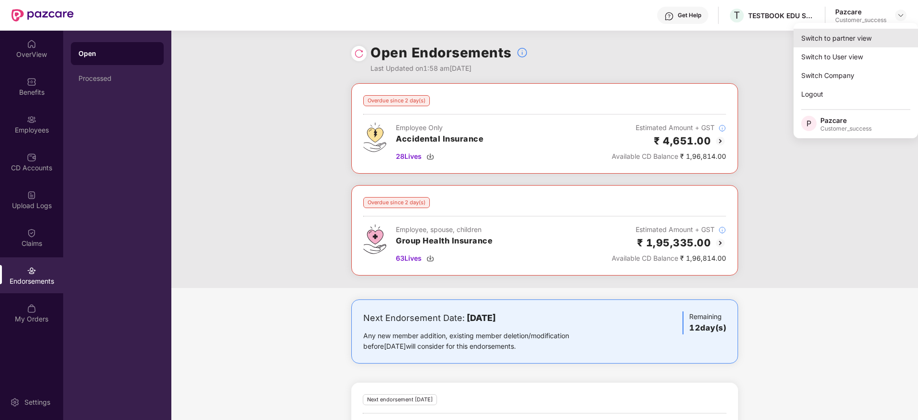
click at [834, 40] on div "Switch to partner view" at bounding box center [855, 38] width 124 height 19
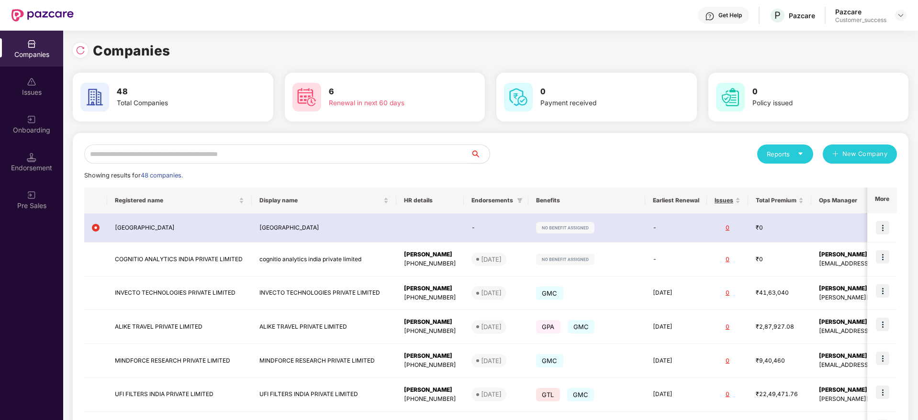
click at [538, 144] on div "Reports New Company" at bounding box center [693, 153] width 406 height 19
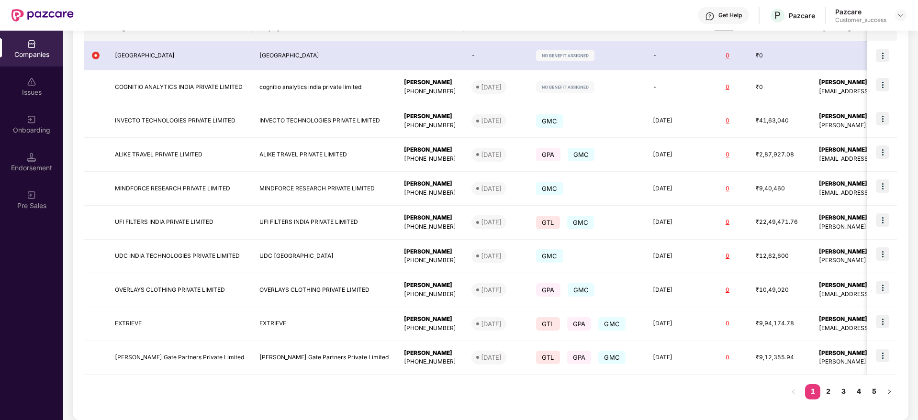
scroll to position [180, 0]
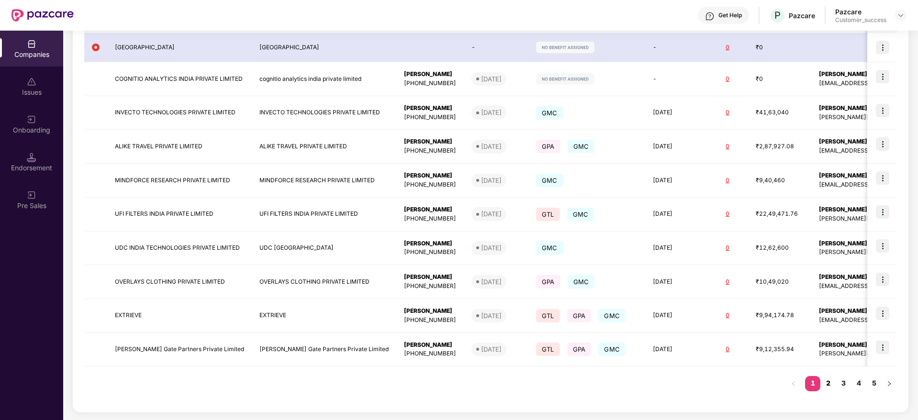
click at [827, 381] on link "2" at bounding box center [827, 383] width 15 height 14
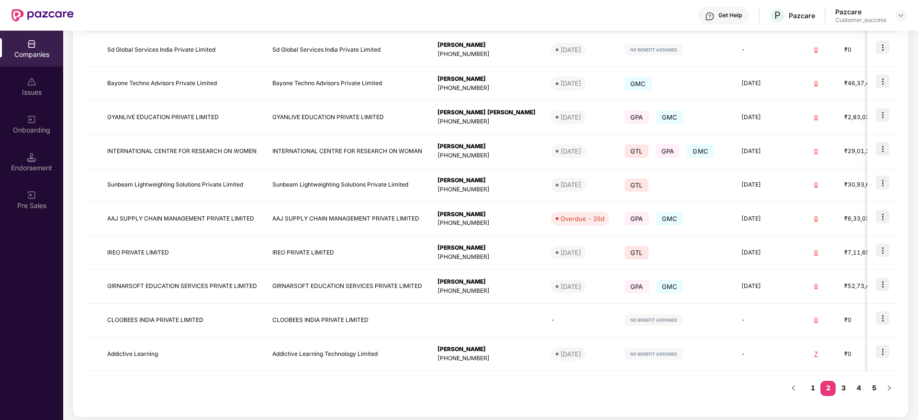
scroll to position [152, 0]
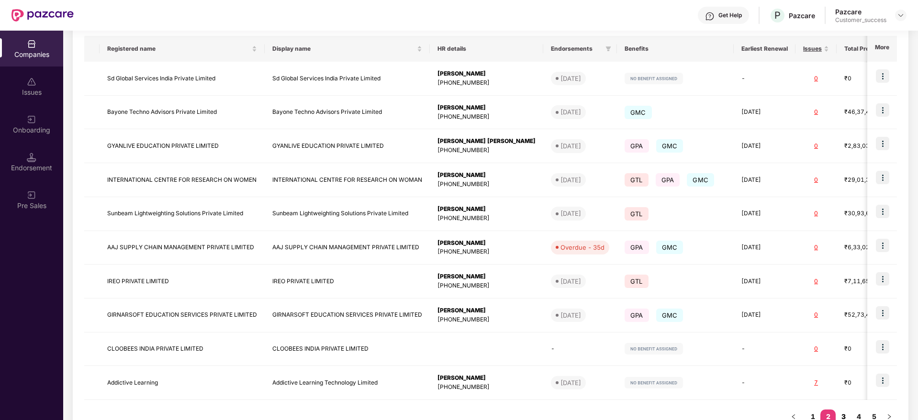
click at [844, 413] on link "3" at bounding box center [842, 417] width 15 height 14
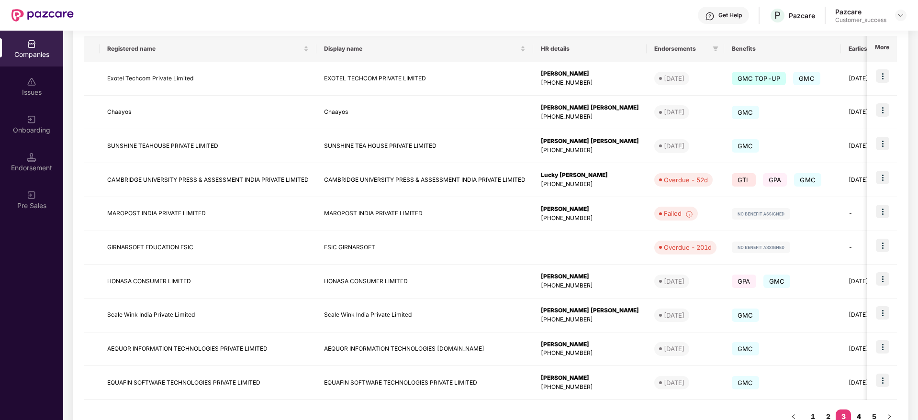
click at [859, 416] on link "4" at bounding box center [858, 417] width 15 height 14
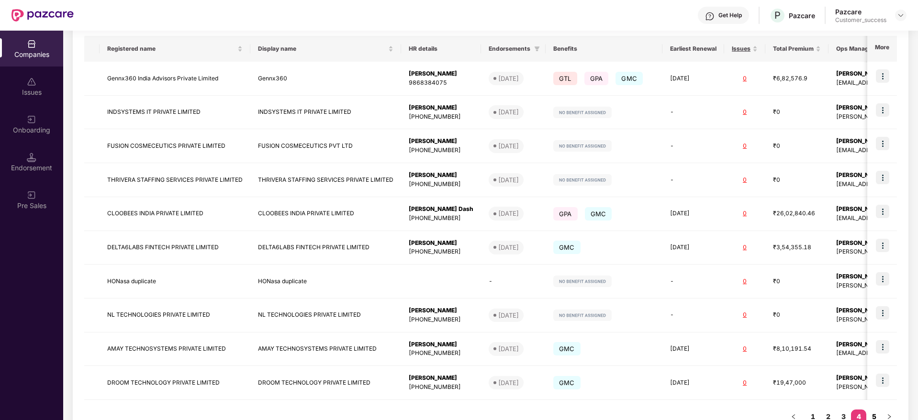
click at [874, 414] on link "5" at bounding box center [873, 417] width 15 height 14
